Goal: Find specific page/section: Find specific page/section

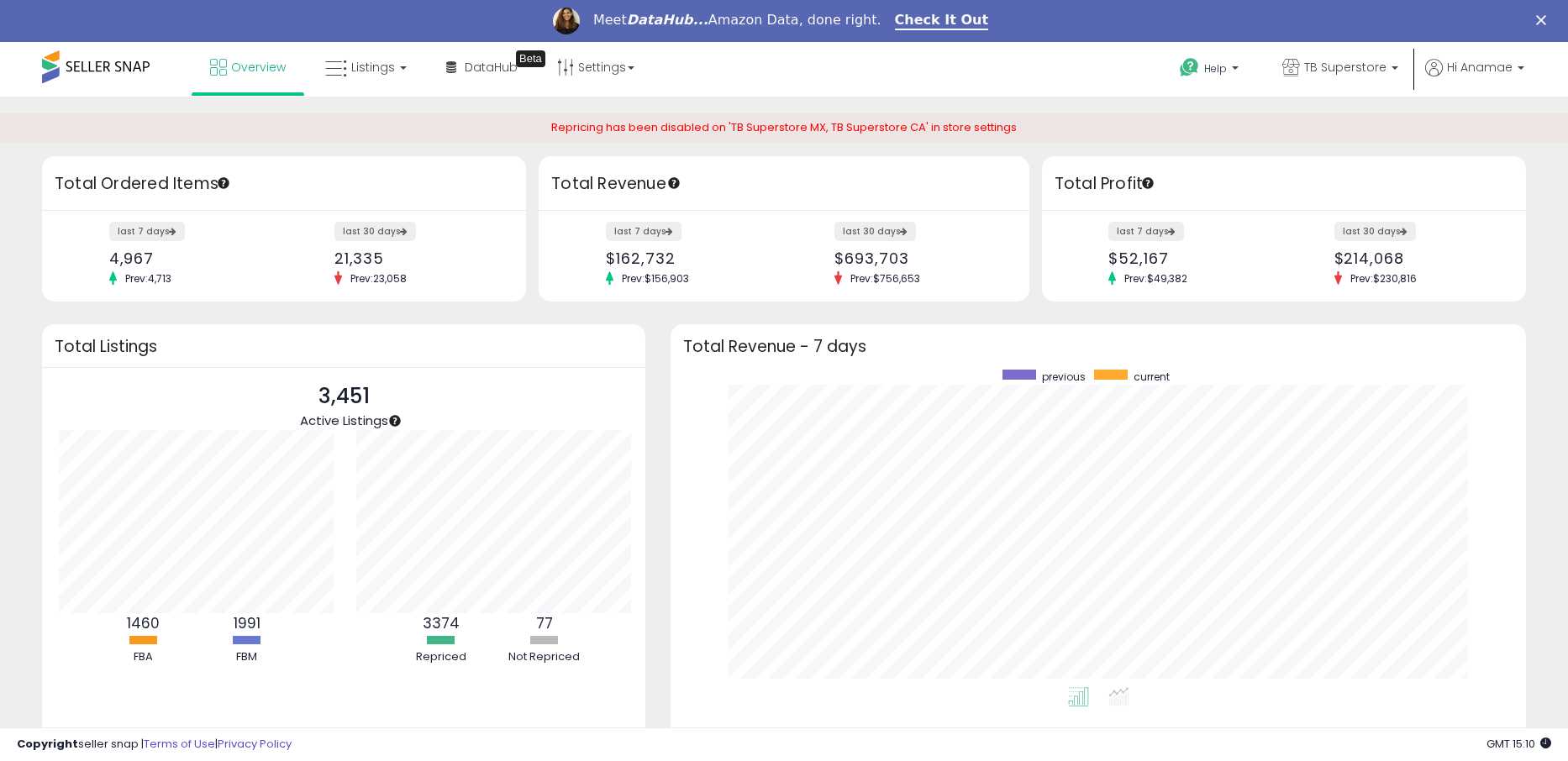
scroll to position [317, 821]
click at [373, 69] on span "Listings" at bounding box center [373, 67] width 44 height 16
click at [382, 129] on icon at bounding box center [378, 125] width 73 height 22
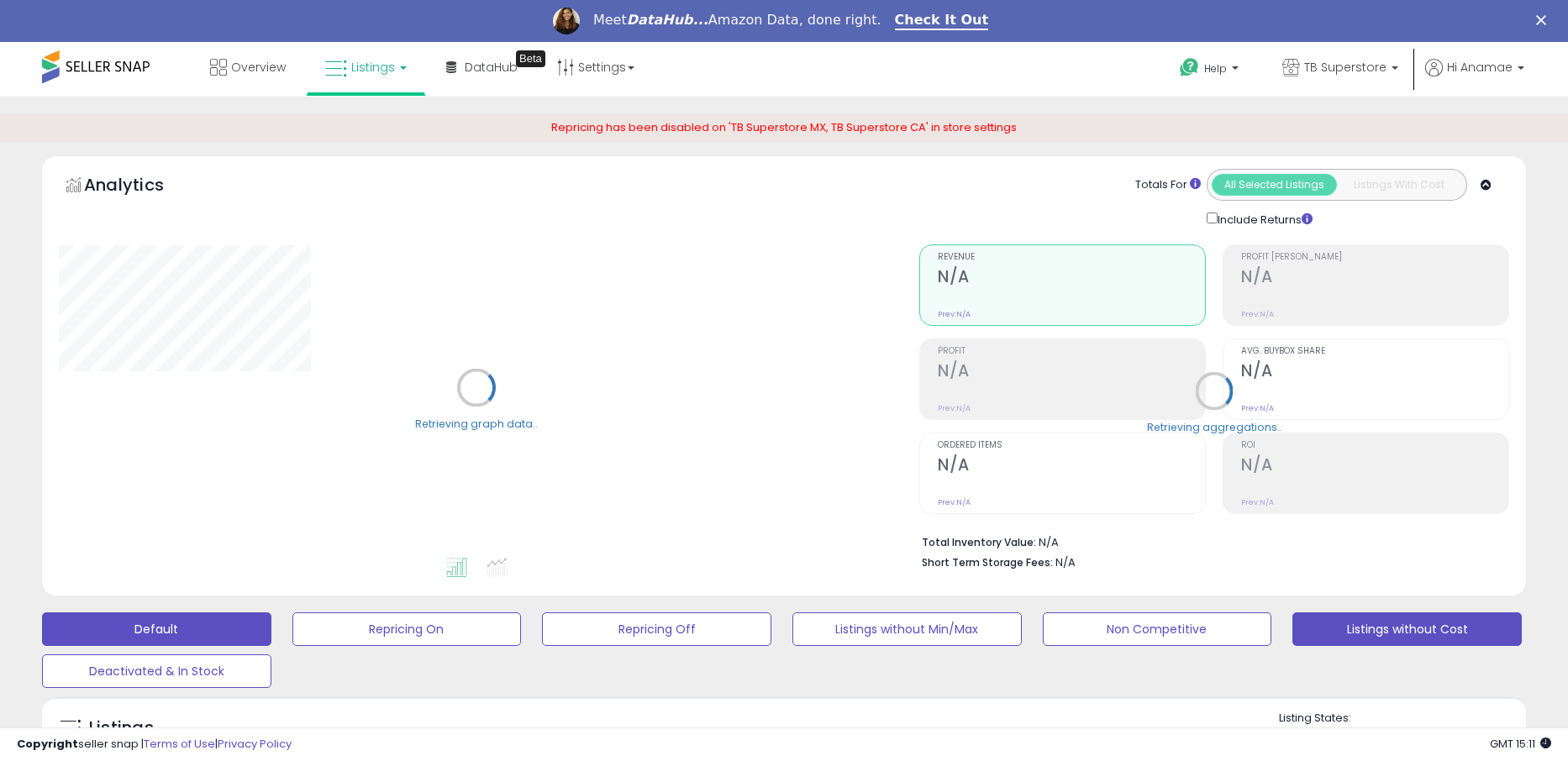
click at [1394, 629] on button "Listings without Cost" at bounding box center [1407, 628] width 229 height 34
